Goal: Task Accomplishment & Management: Complete application form

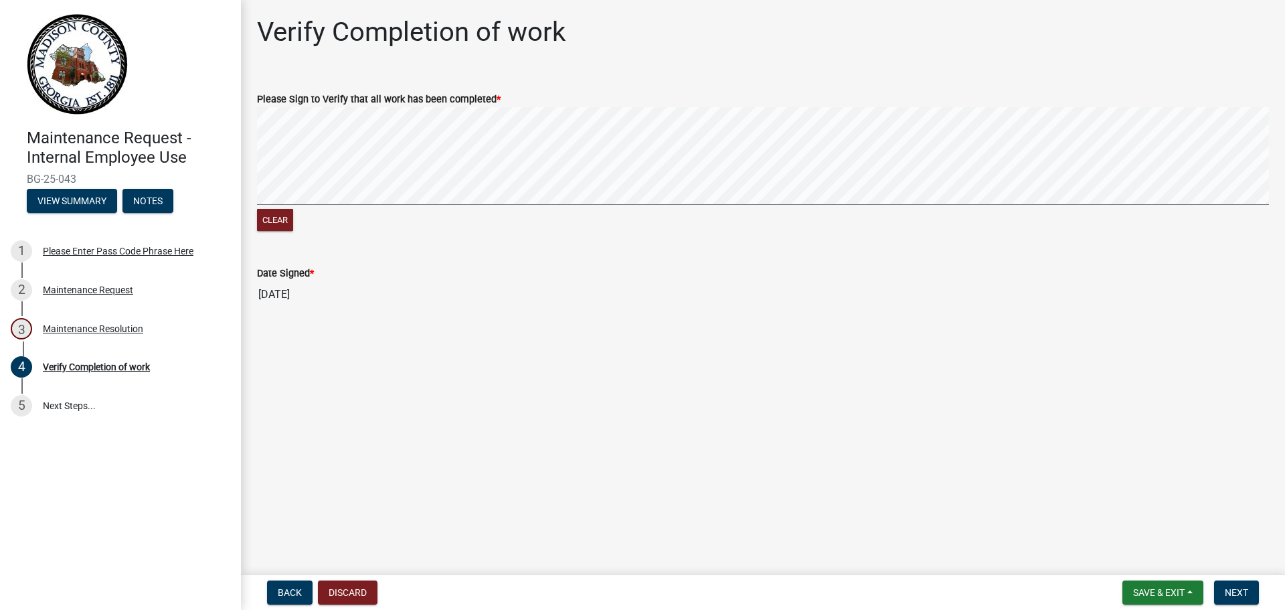
click at [497, 96] on span "*" at bounding box center [499, 99] width 4 height 11
click at [401, 105] on div "Please Sign to Verify that all work has been completed *" at bounding box center [763, 99] width 1012 height 16
click at [276, 220] on button "Clear" at bounding box center [275, 220] width 36 height 22
drag, startPoint x: 276, startPoint y: 215, endPoint x: 275, endPoint y: 208, distance: 6.8
click at [276, 215] on button "Clear" at bounding box center [275, 220] width 36 height 22
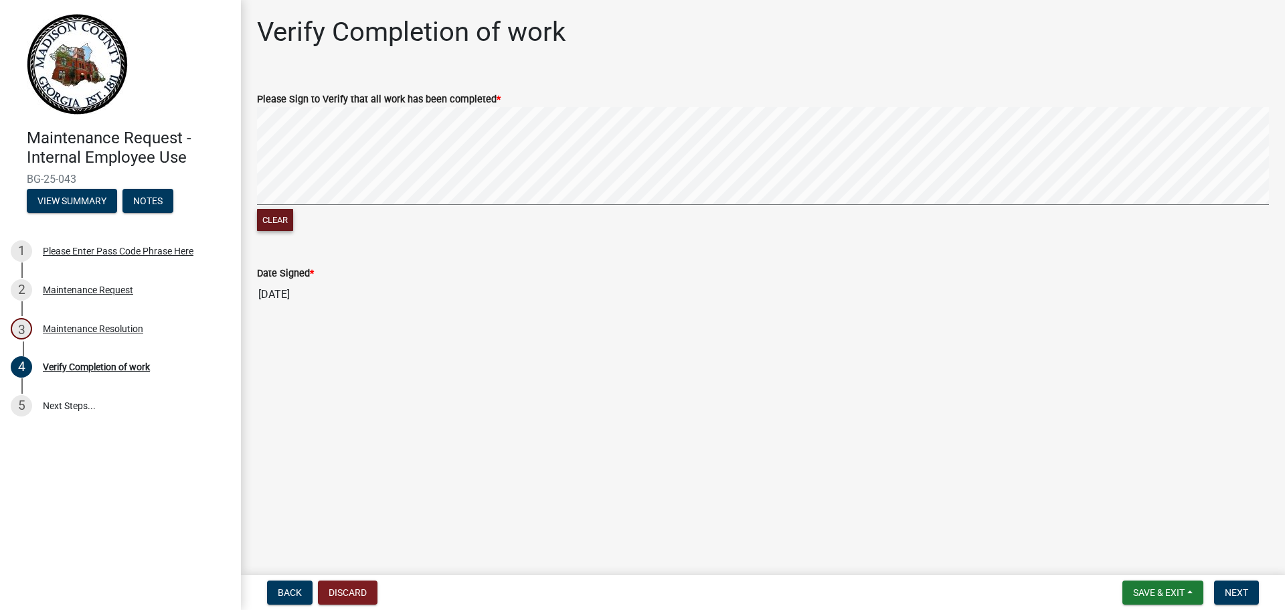
click at [285, 216] on button "Clear" at bounding box center [275, 220] width 36 height 22
click at [224, 263] on div "Maintenance Request - Internal Employee Use BG-25-043 View Summary Notes 1 Plea…" at bounding box center [642, 305] width 1285 height 610
click at [268, 220] on button "Clear" at bounding box center [275, 220] width 36 height 22
click at [1150, 592] on span "Save & Exit" at bounding box center [1159, 592] width 52 height 11
click at [1233, 590] on span "Next" at bounding box center [1236, 592] width 23 height 11
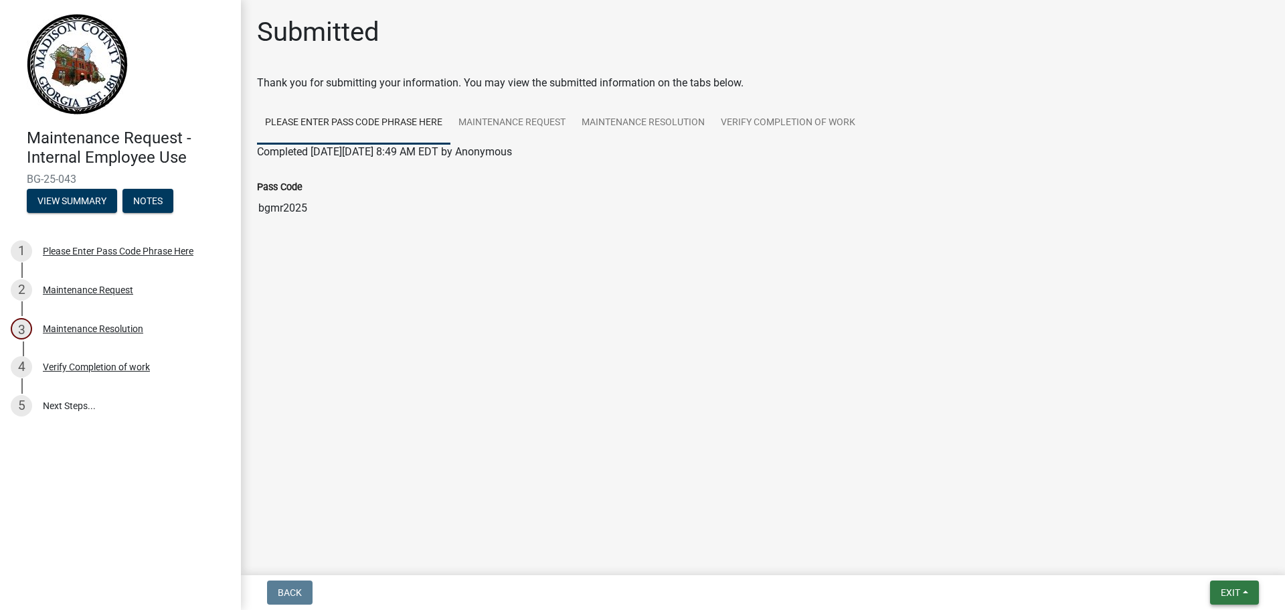
click at [1227, 588] on span "Exit" at bounding box center [1230, 592] width 19 height 11
